Goal: Transaction & Acquisition: Purchase product/service

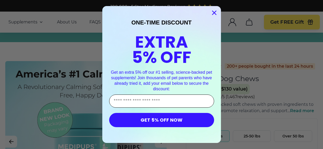
click at [158, 100] on input "Enter Your Email Address" at bounding box center [161, 101] width 105 height 13
click at [196, 103] on input "Enter Your Email Address" at bounding box center [161, 101] width 105 height 13
type input "**********"
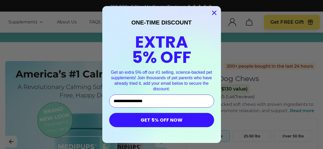
click at [143, 124] on button "GET 5% OFF NOW" at bounding box center [161, 120] width 105 height 14
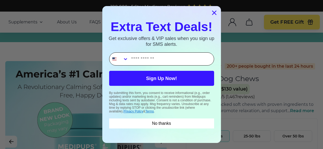
click at [134, 58] on input "Phone Number" at bounding box center [170, 59] width 85 height 13
type input "**********"
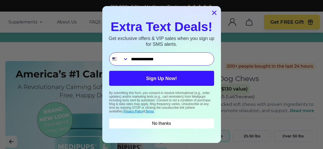
click at [169, 79] on button "Sign Up Now!" at bounding box center [161, 78] width 105 height 15
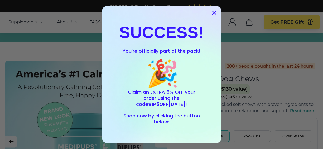
click at [211, 11] on circle "Close dialog" at bounding box center [214, 12] width 9 height 9
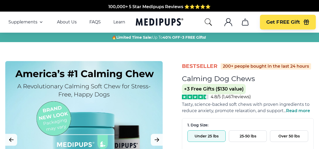
click at [206, 137] on button "Under 25 lbs" at bounding box center [207, 137] width 38 height 12
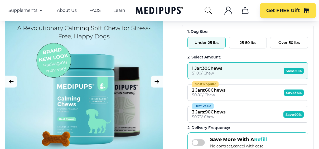
scroll to position [53, 0]
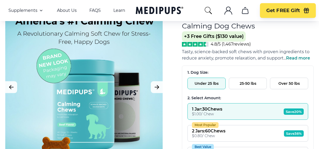
click at [209, 109] on div "1 Jar : 30 Chews" at bounding box center [207, 109] width 30 height 5
click at [243, 109] on button "1 Jar : 30 Chews $ 1.00 / Chew Save 20%" at bounding box center [248, 111] width 121 height 17
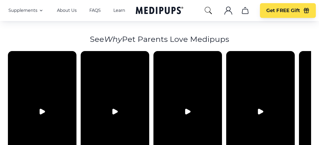
scroll to position [1081, 0]
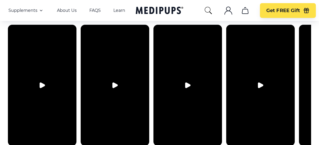
click at [126, 97] on video at bounding box center [115, 85] width 69 height 121
click at [130, 95] on video at bounding box center [115, 85] width 69 height 121
click at [40, 83] on icon "Play video" at bounding box center [42, 85] width 5 height 5
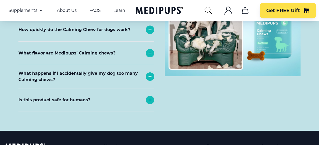
scroll to position [2400, 0]
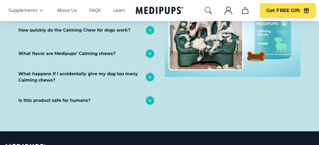
click at [111, 71] on p "What happens if I accidentally give my dog too many Calming chews?" at bounding box center [80, 77] width 125 height 13
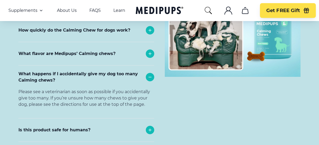
click at [51, 51] on p "What flavor are Medipups’ Calming chews?" at bounding box center [66, 54] width 97 height 6
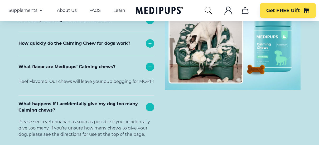
scroll to position [2374, 0]
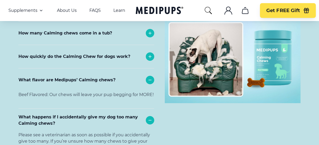
click at [79, 54] on p "How quickly do the Calming Chew for dogs work?" at bounding box center [74, 57] width 112 height 6
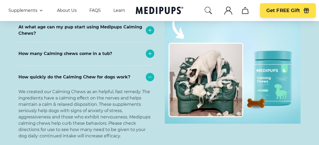
scroll to position [2321, 0]
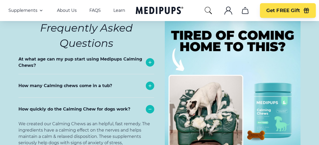
click at [63, 83] on p "How many Calming chews come in a tub?" at bounding box center [65, 86] width 94 height 6
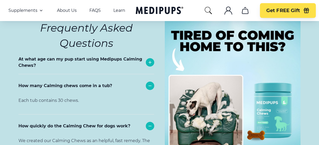
click at [106, 56] on p "At what age can my pup start using Medipups Calming Chews?" at bounding box center [80, 62] width 125 height 13
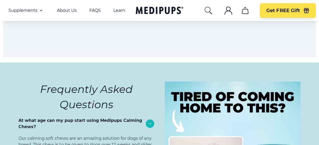
scroll to position [2242, 0]
